Goal: Task Accomplishment & Management: Manage account settings

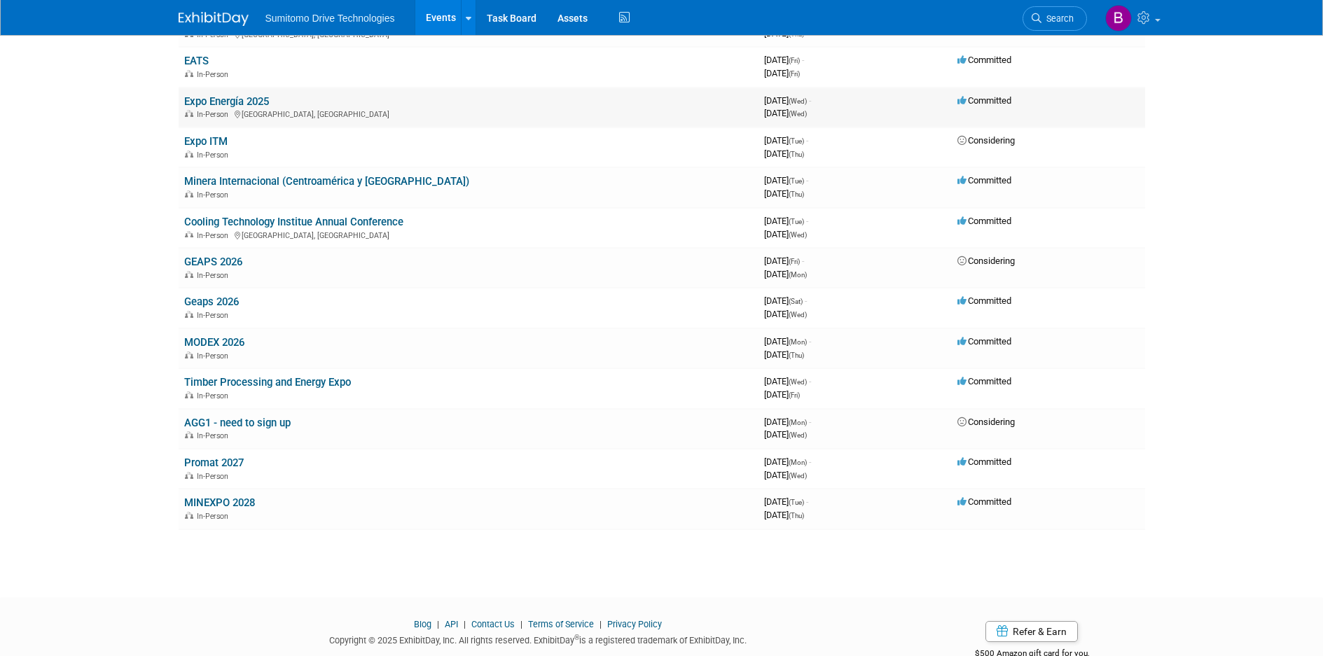
scroll to position [184, 0]
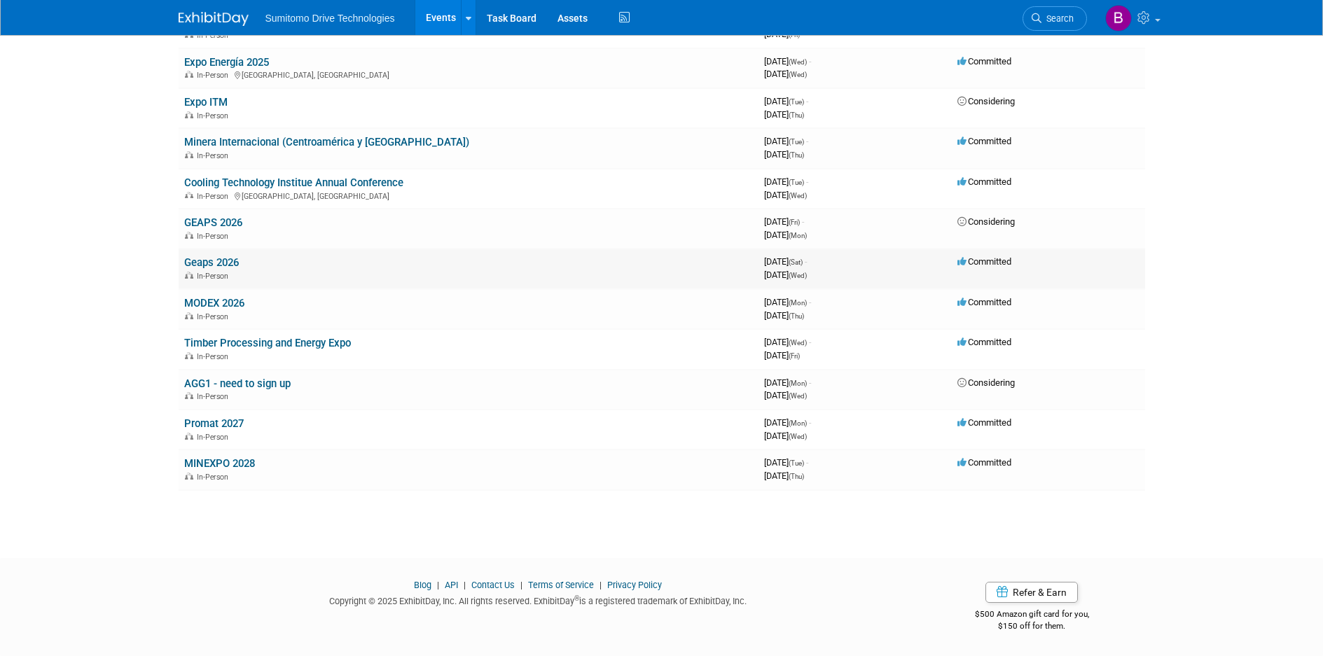
click at [222, 265] on link "Geaps 2026" at bounding box center [211, 262] width 55 height 13
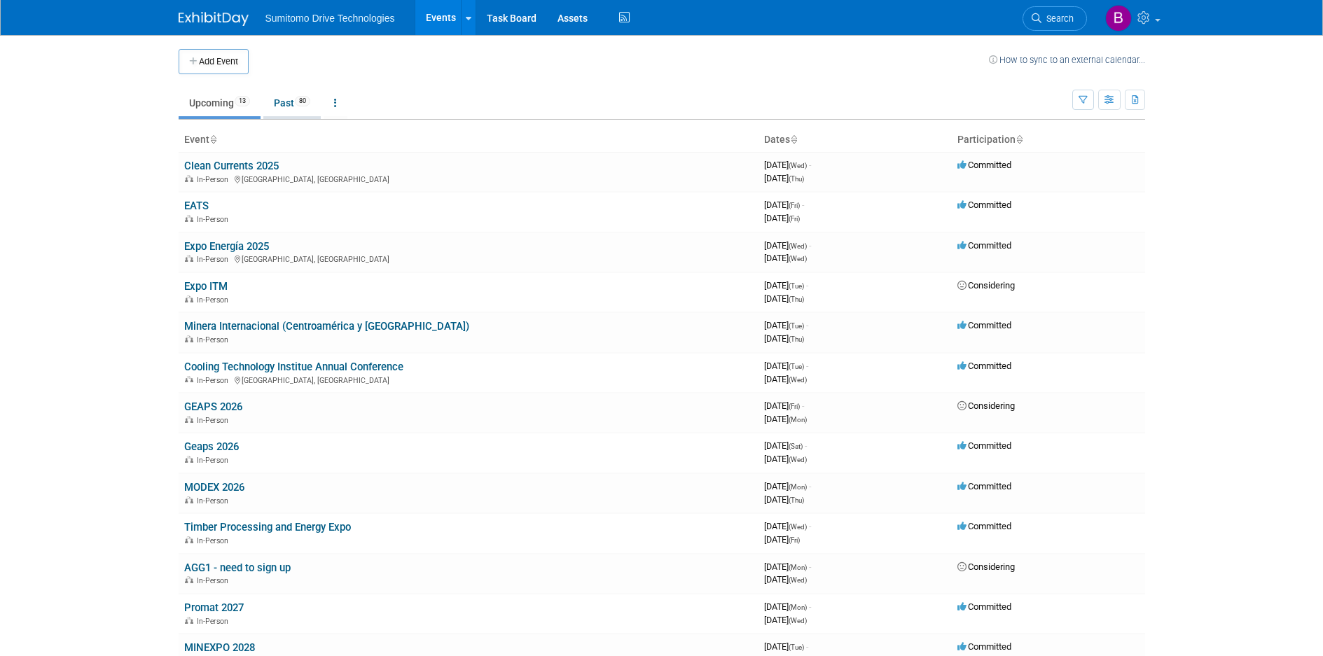
click at [296, 103] on link "Past 80" at bounding box center [291, 103] width 57 height 27
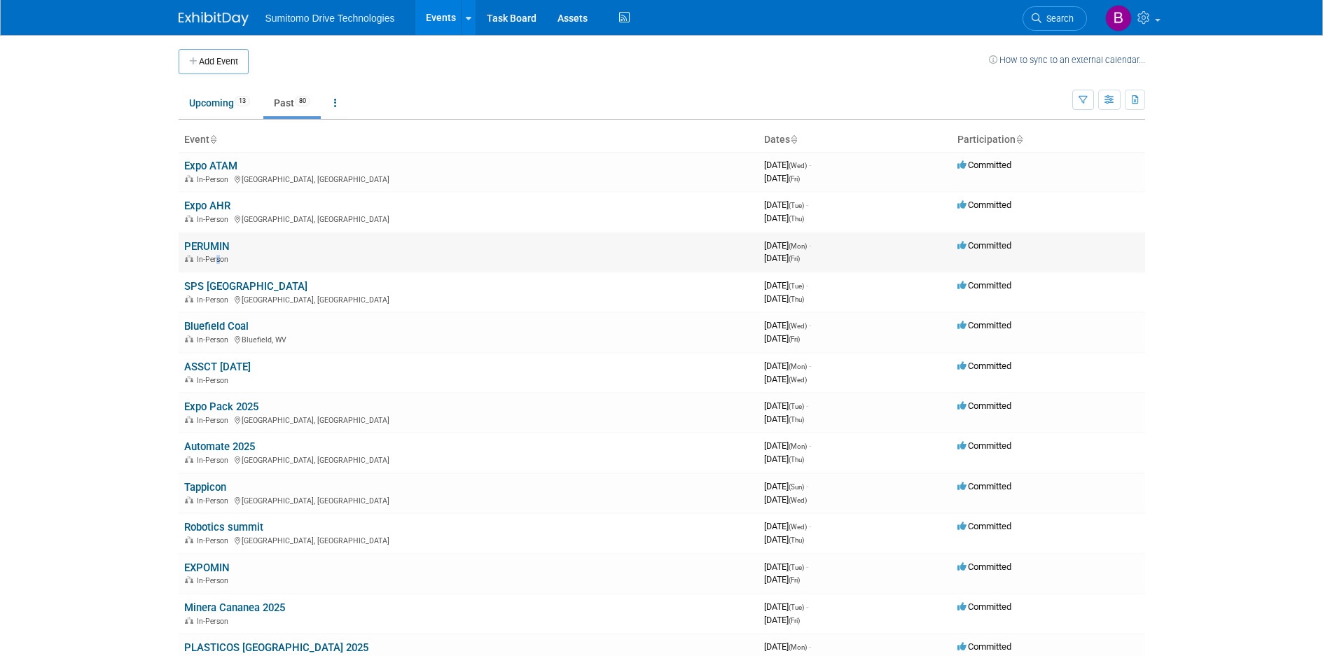
click at [216, 270] on td "PERUMIN In-Person" at bounding box center [469, 253] width 580 height 40
click at [225, 289] on link "SPS [GEOGRAPHIC_DATA]" at bounding box center [245, 286] width 123 height 13
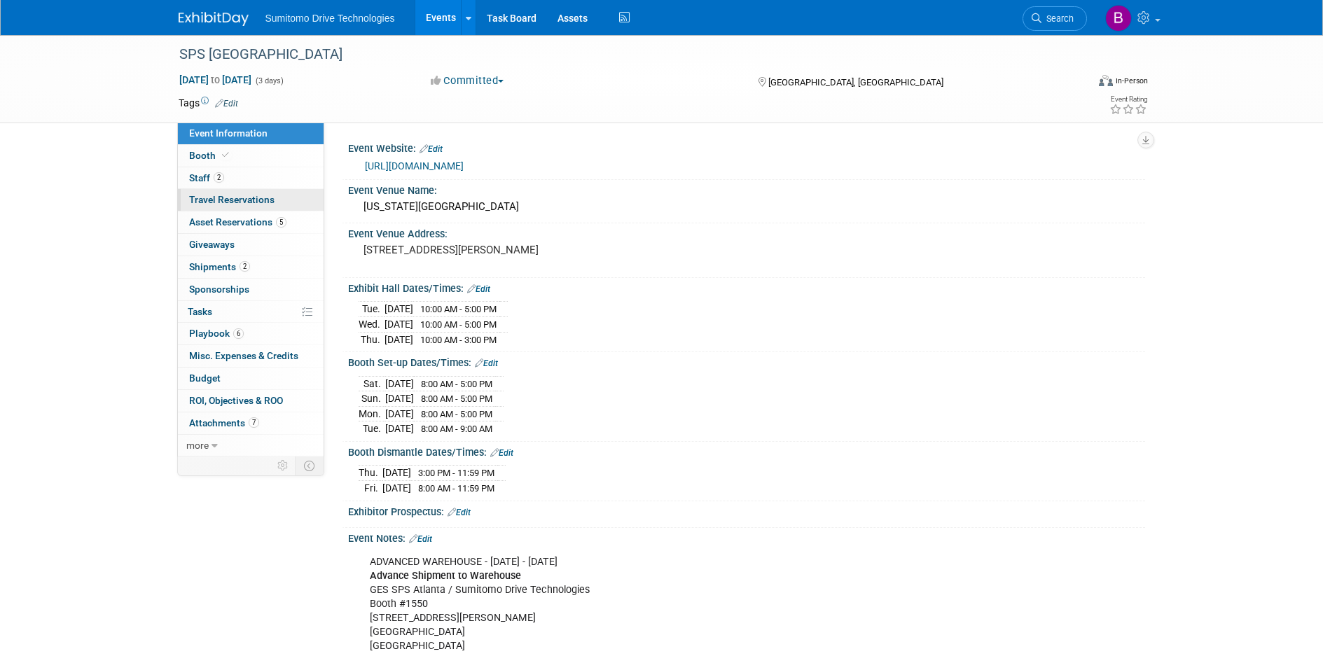
click at [231, 200] on span "Travel Reservations 0" at bounding box center [231, 199] width 85 height 11
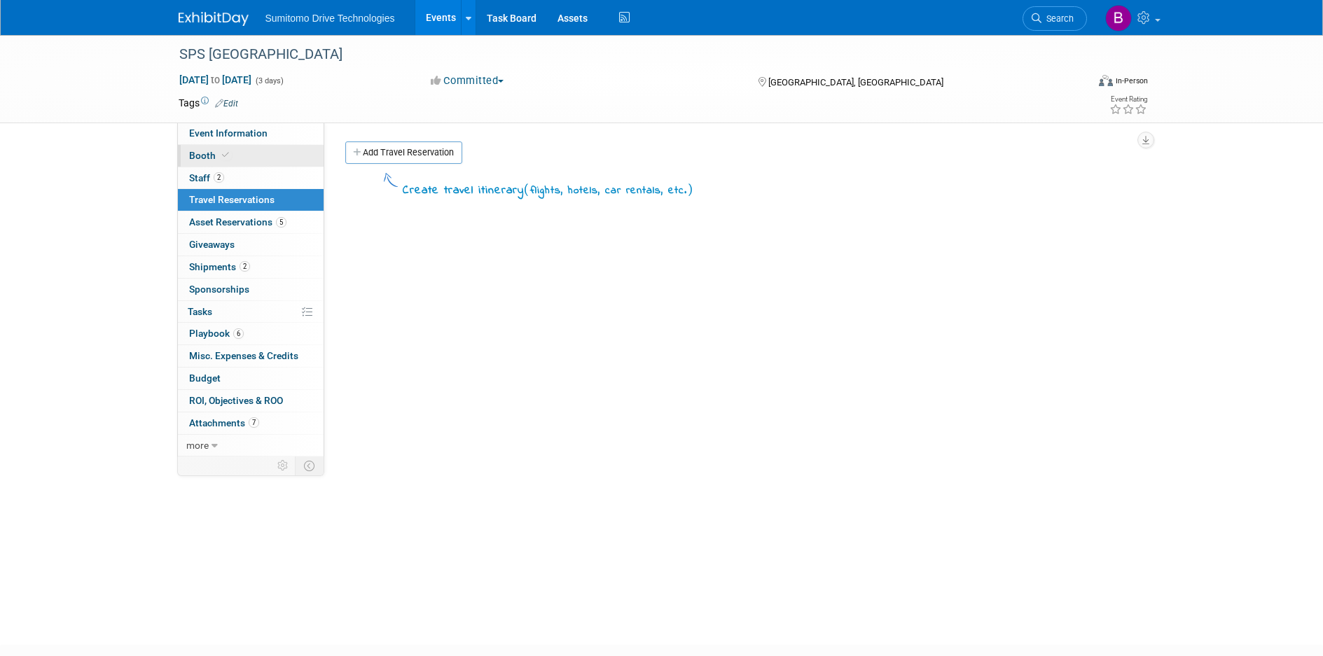
click at [219, 154] on span at bounding box center [225, 155] width 13 height 11
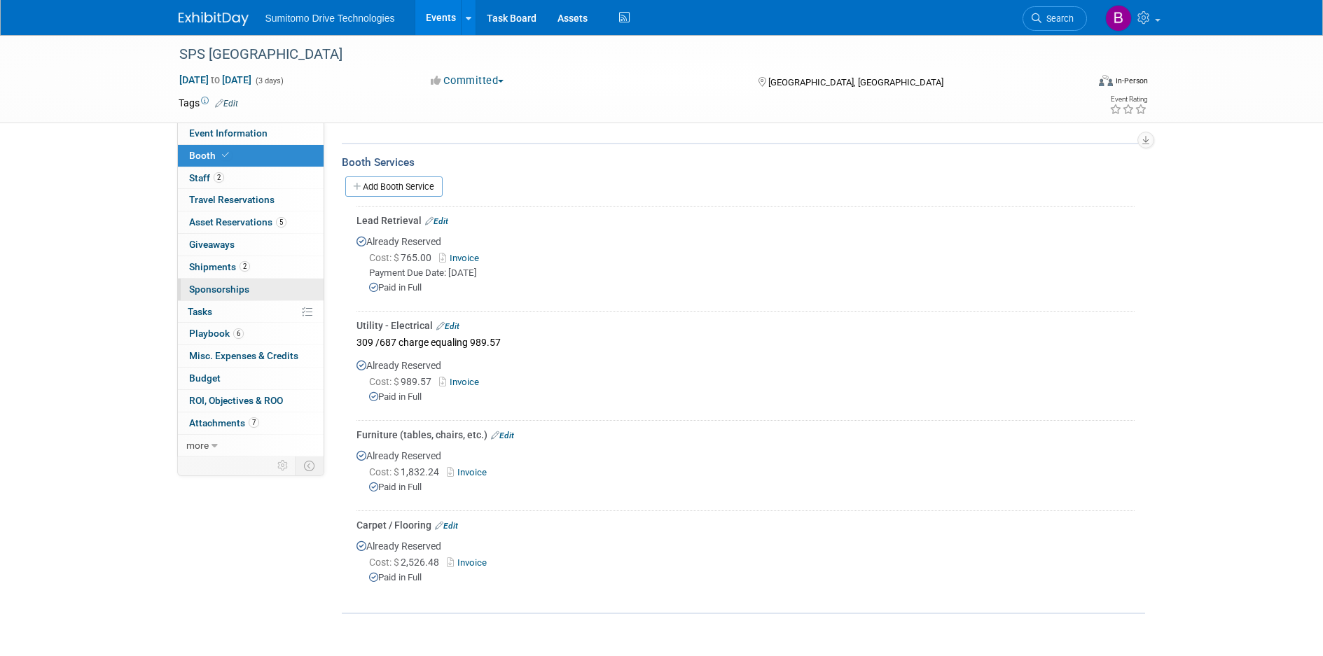
scroll to position [280, 0]
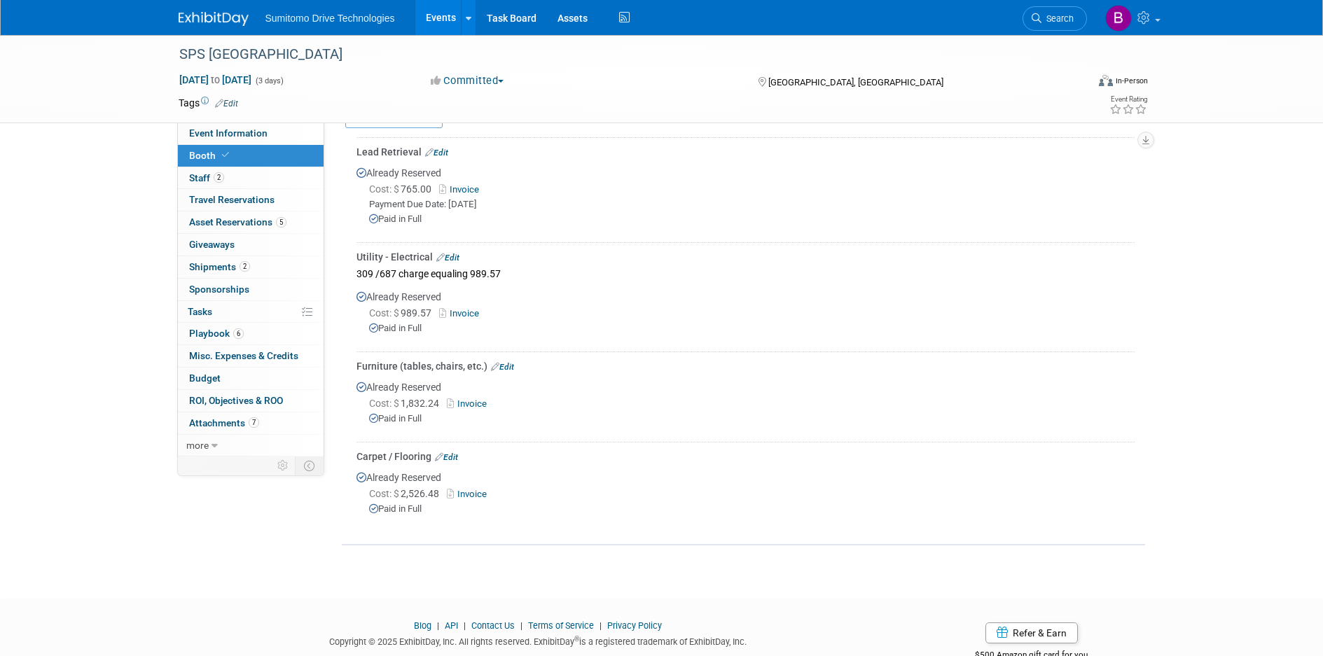
click at [456, 312] on link "Invoice" at bounding box center [462, 313] width 46 height 11
click at [455, 254] on link "Edit" at bounding box center [447, 258] width 23 height 10
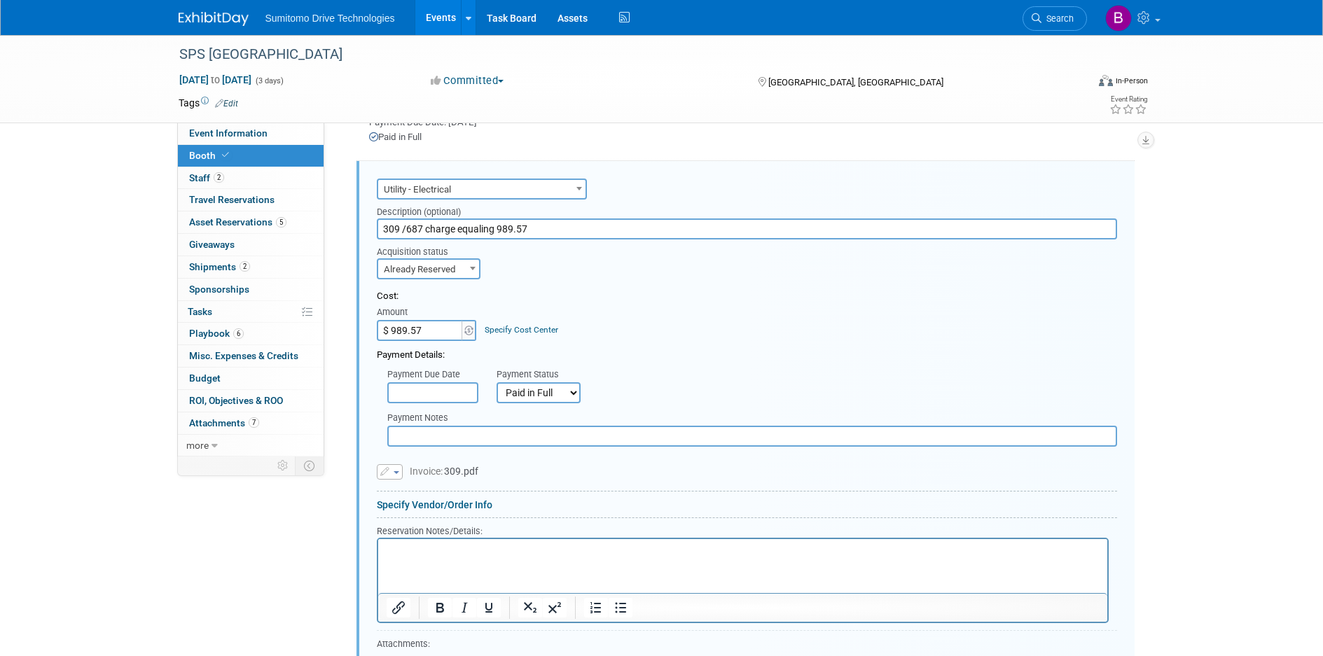
scroll to position [0, 0]
click at [413, 322] on input "$ 1,348.58" at bounding box center [421, 330] width 88 height 21
type input "$ 1,382.58"
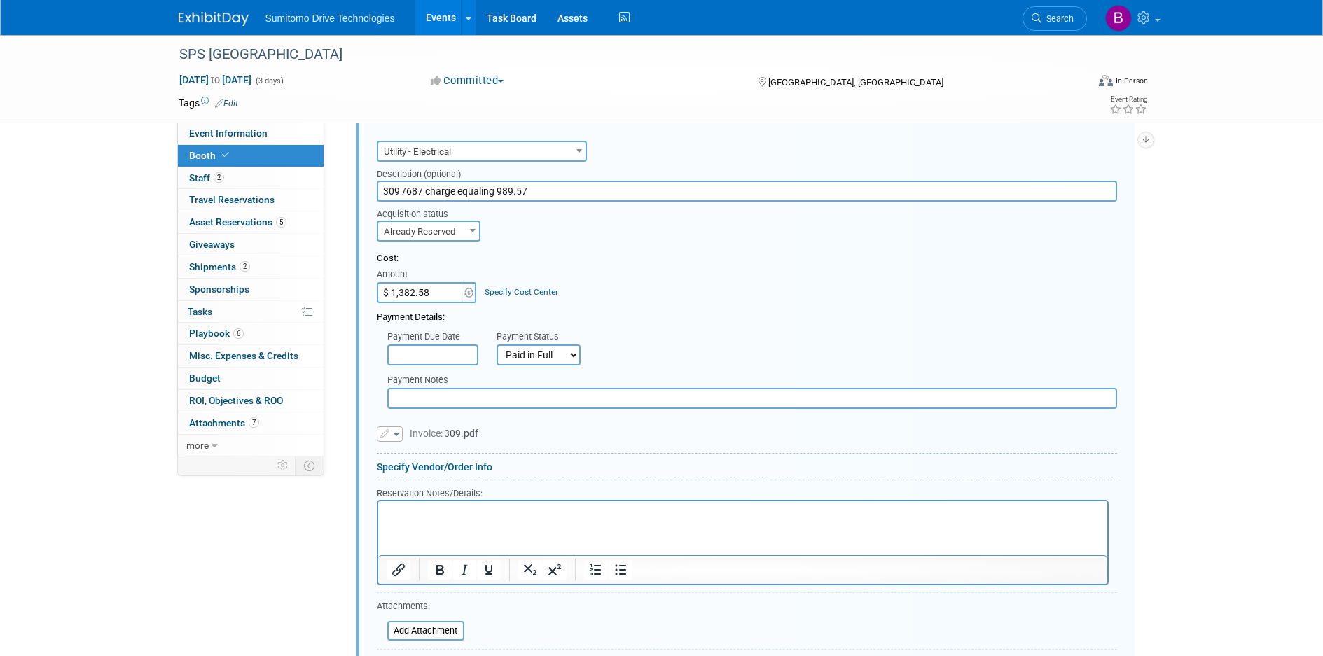
scroll to position [432, 0]
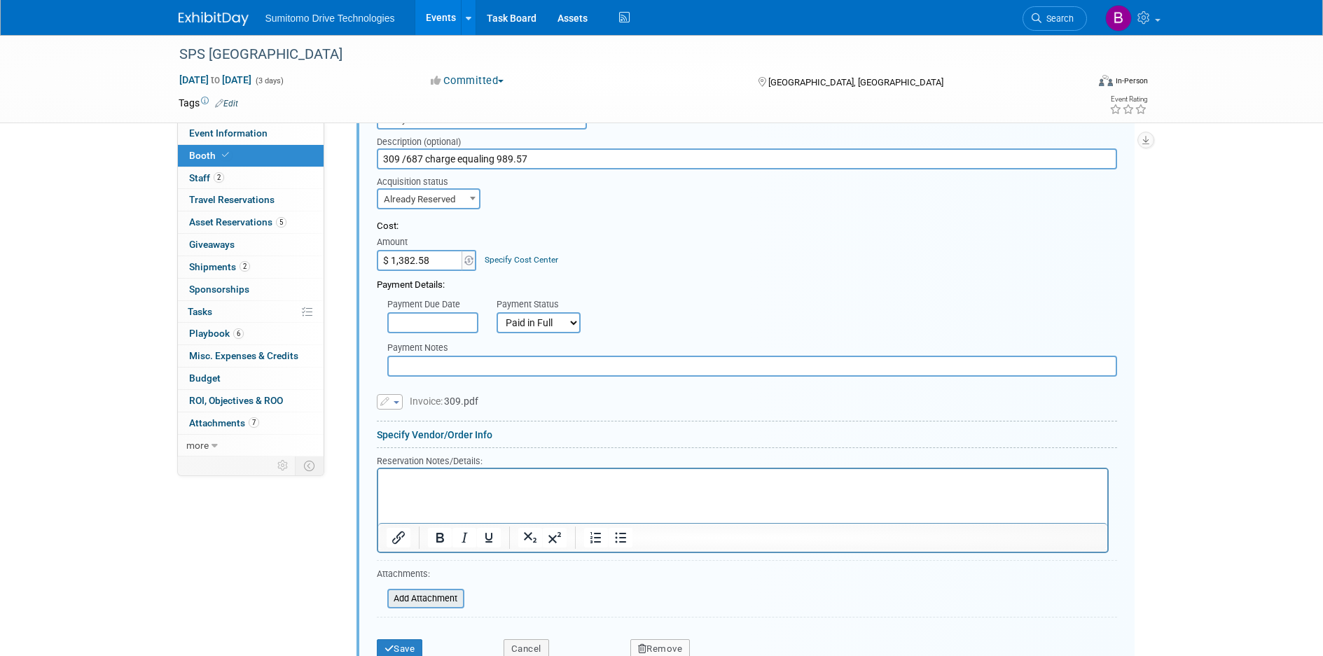
click at [410, 591] on input "file" at bounding box center [379, 599] width 167 height 17
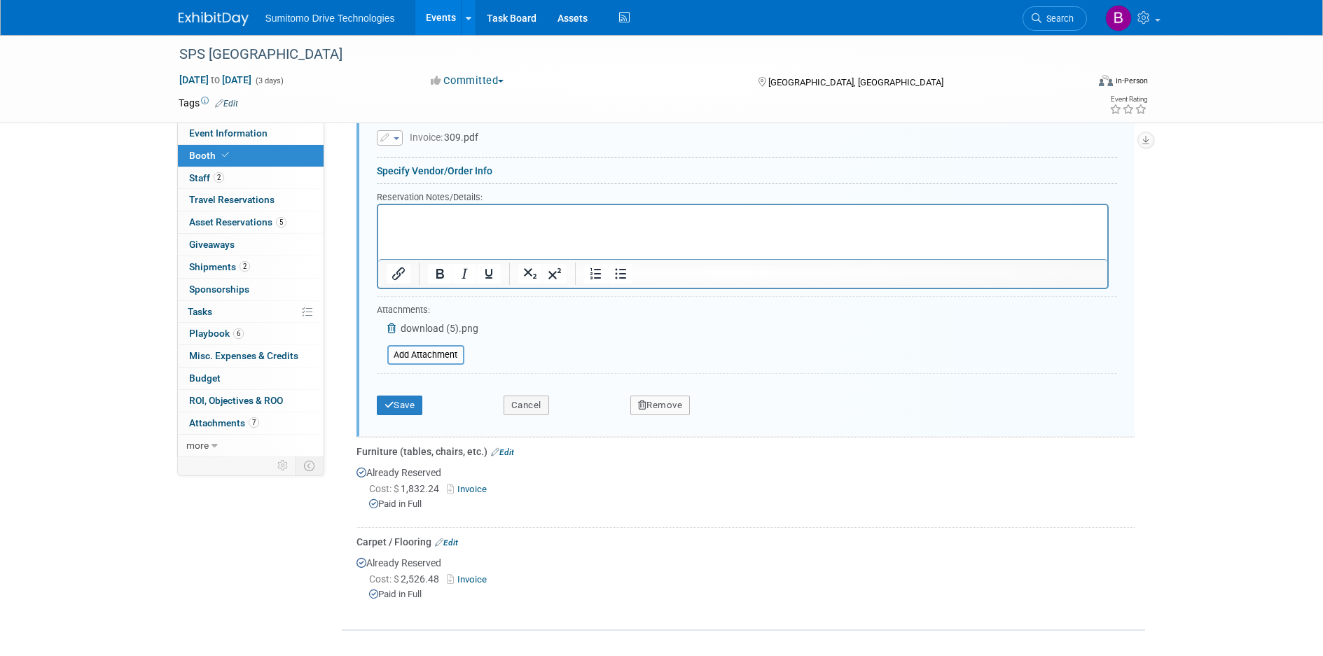
scroll to position [712, 0]
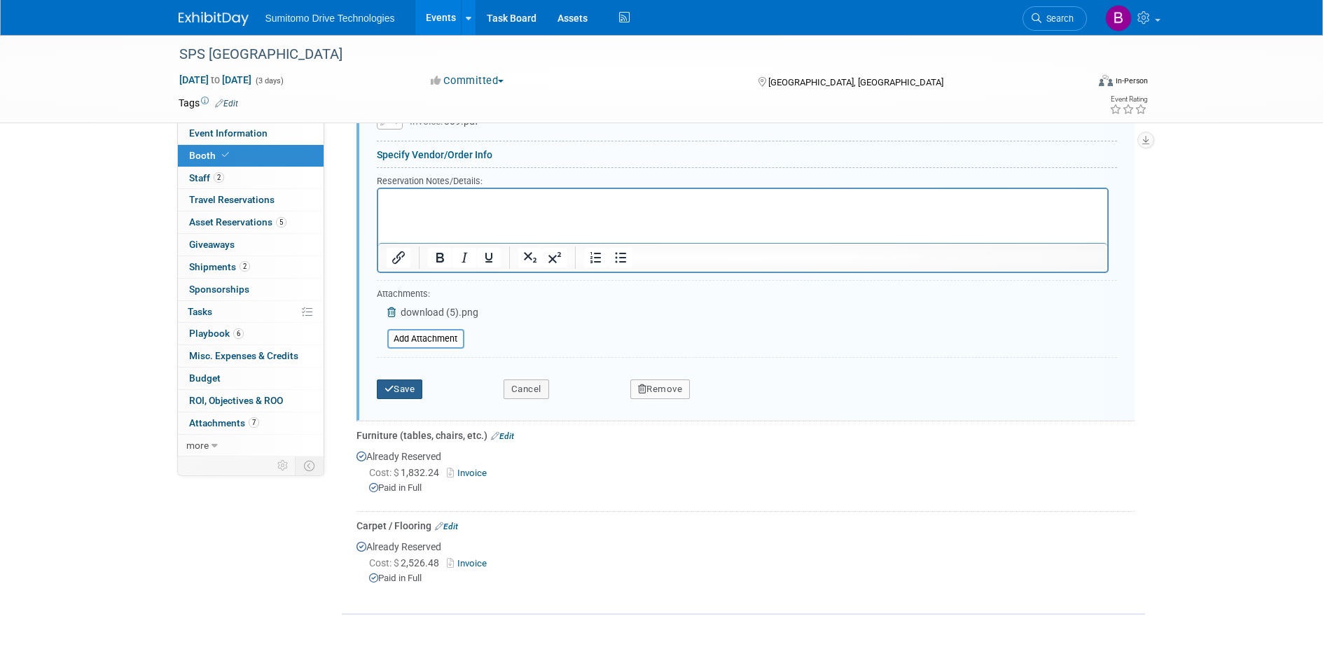
click at [395, 380] on button "Save" at bounding box center [400, 390] width 46 height 20
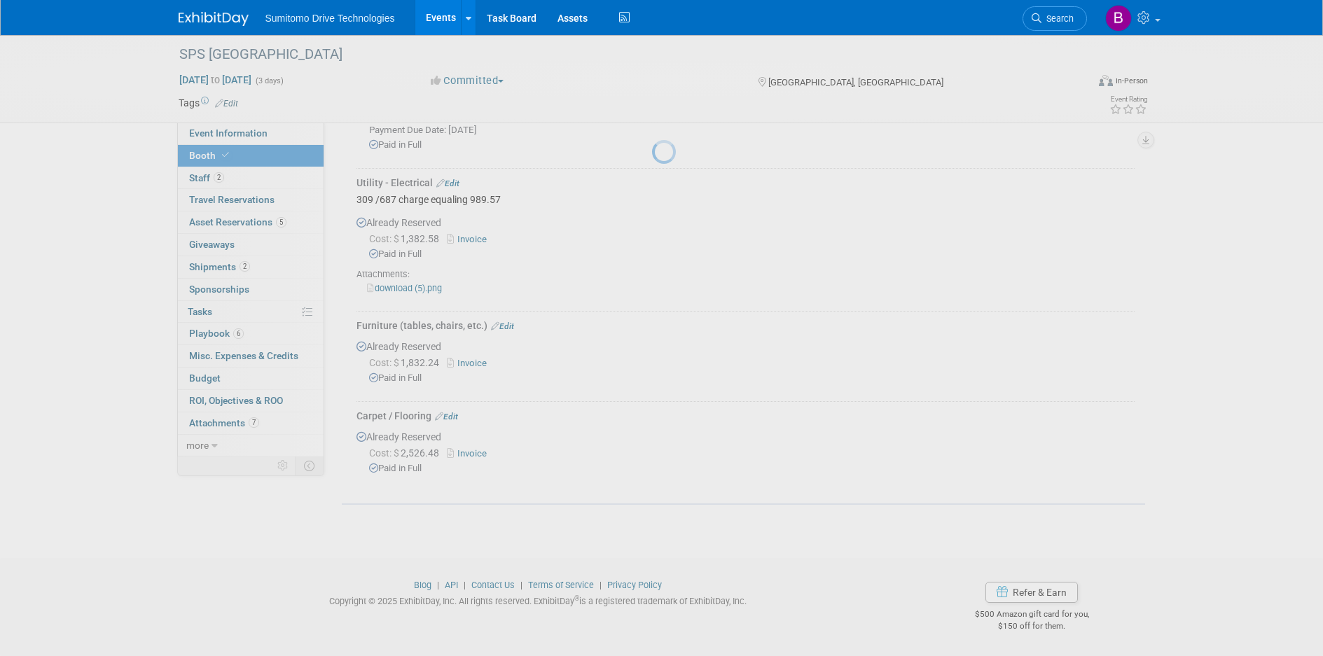
scroll to position [351, 0]
